Goal: Task Accomplishment & Management: Use online tool/utility

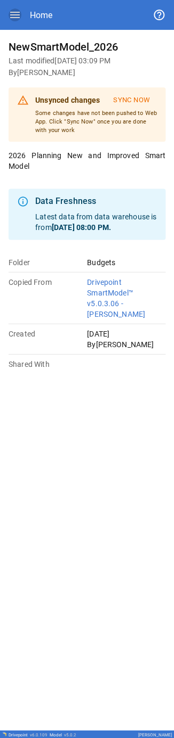
click at [14, 15] on icon "button" at bounding box center [15, 15] width 10 height 6
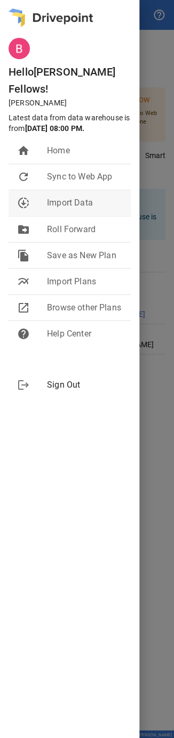
click at [84, 196] on span "Import Data" at bounding box center [84, 202] width 75 height 13
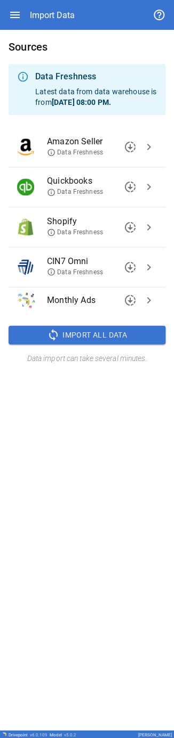
drag, startPoint x: 14, startPoint y: 27, endPoint x: 14, endPoint y: 21, distance: 5.9
click at [14, 27] on div "Import Data" at bounding box center [87, 15] width 157 height 30
click at [14, 21] on div "Import Data" at bounding box center [87, 15] width 157 height 30
click at [14, 17] on icon "button" at bounding box center [15, 15] width 10 height 6
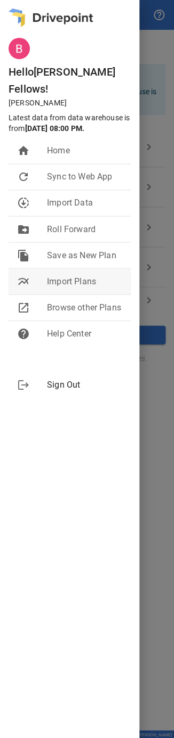
click at [69, 275] on span "Import Plans" at bounding box center [84, 281] width 75 height 13
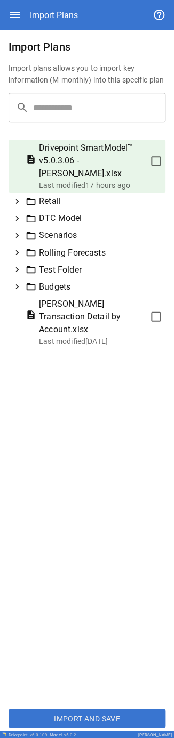
click at [19, 214] on icon at bounding box center [17, 219] width 10 height 10
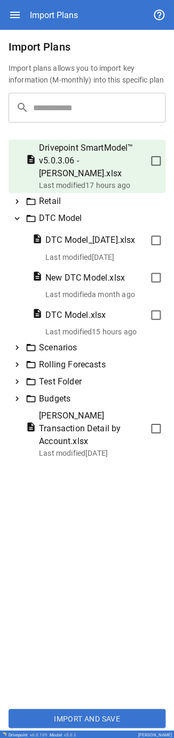
click at [18, 214] on icon at bounding box center [17, 219] width 10 height 10
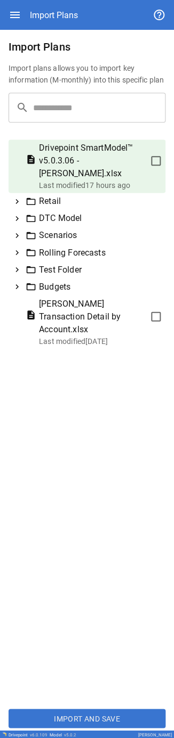
click at [18, 196] on icon at bounding box center [17, 201] width 10 height 10
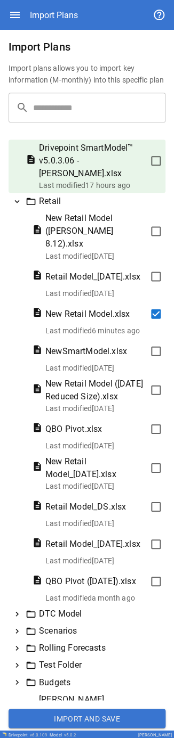
click at [70, 713] on button "Import and Save" at bounding box center [87, 717] width 157 height 19
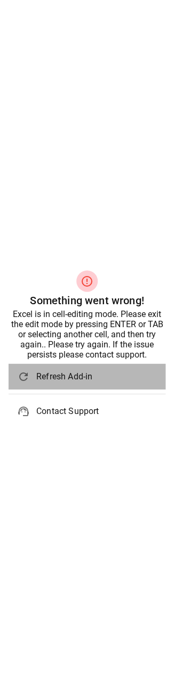
click at [40, 382] on span "Refresh Add-in" at bounding box center [96, 376] width 120 height 13
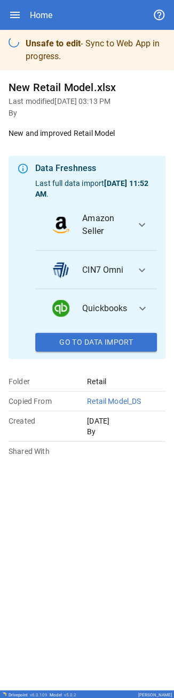
click at [15, 14] on icon "button" at bounding box center [15, 15] width 13 height 13
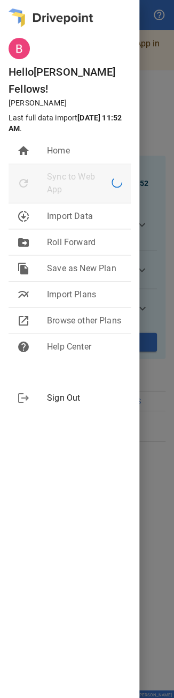
click at [73, 170] on span "Sync to Web App" at bounding box center [79, 183] width 64 height 26
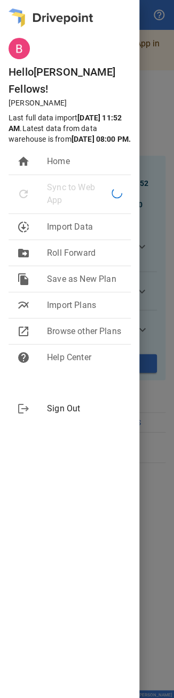
click at [36, 487] on div "Hello [PERSON_NAME] ! [PERSON_NAME] Last full data import [DATE] 11:52 AM . Lat…" at bounding box center [69, 349] width 139 height 698
